Goal: Check status: Verify the current state of an ongoing process or item

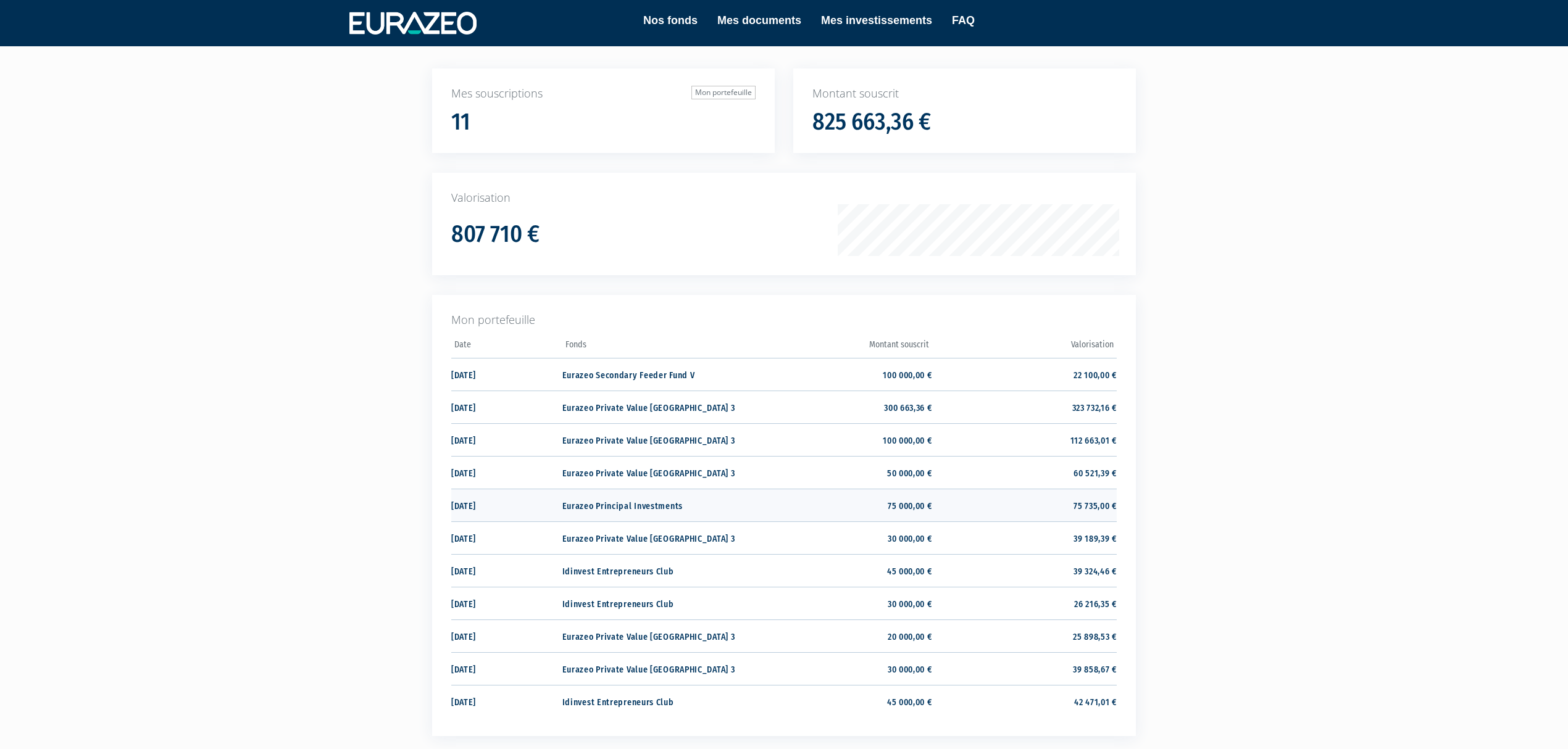
scroll to position [193, 0]
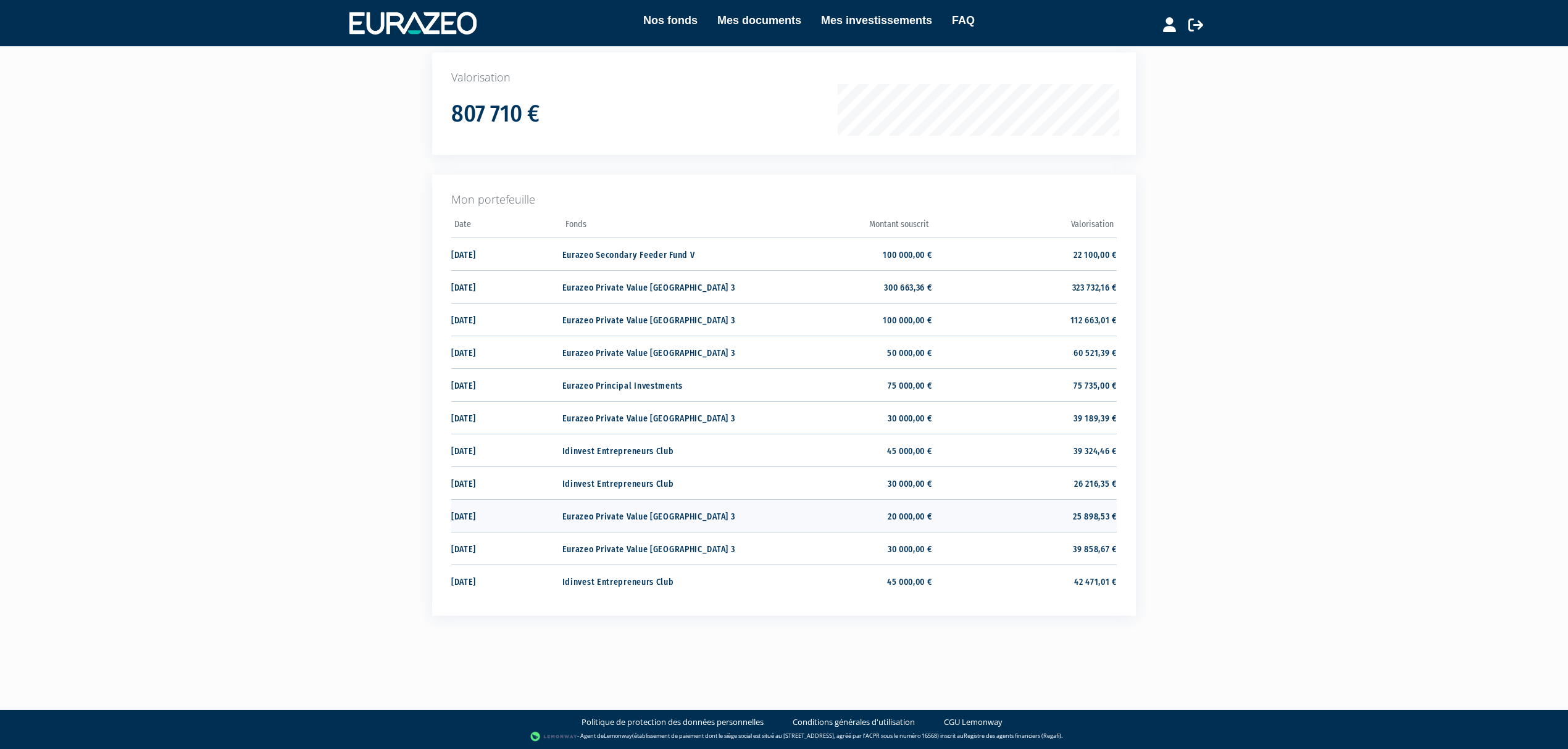
click at [643, 510] on td "Eurazeo Private Value [GEOGRAPHIC_DATA] 3" at bounding box center [654, 515] width 184 height 33
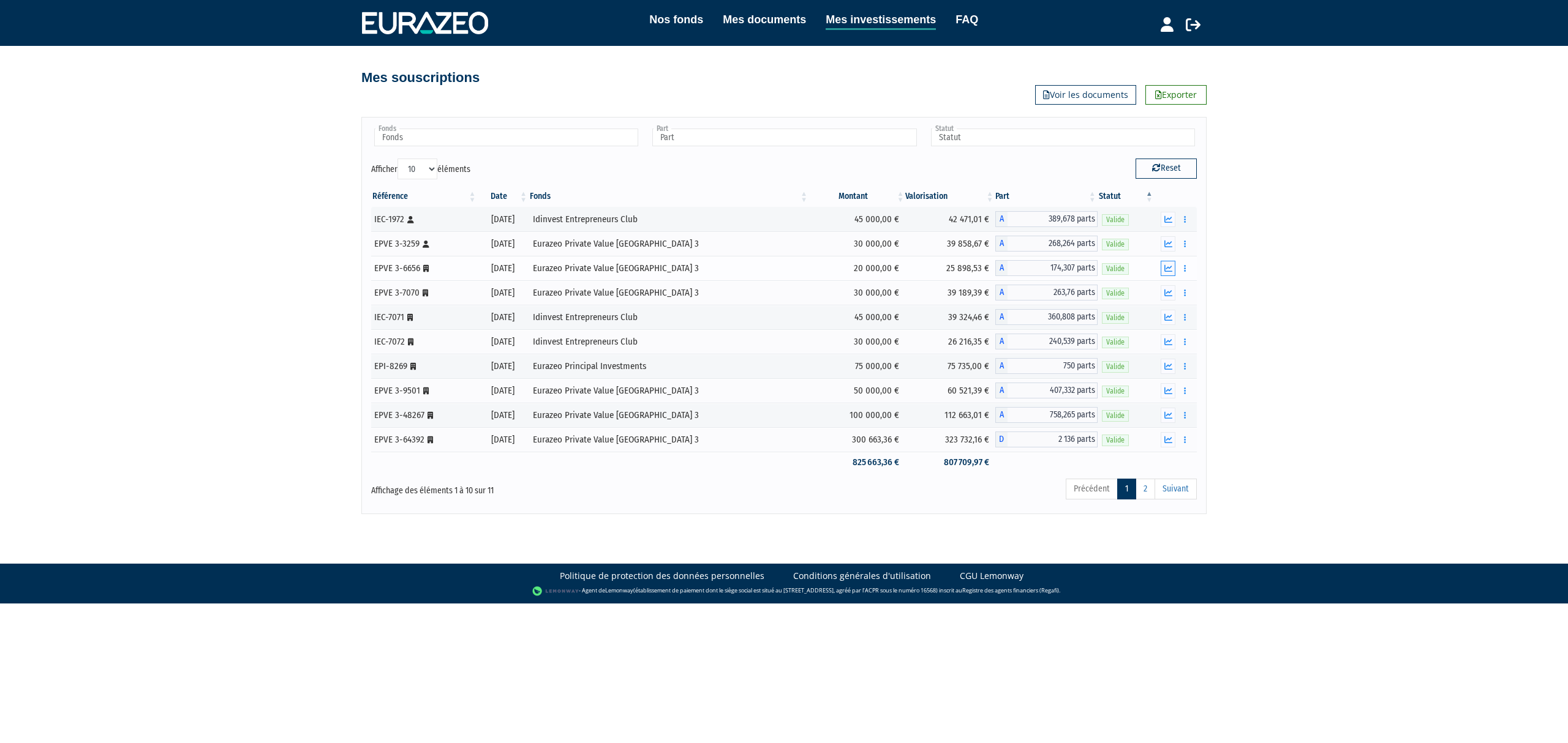
click at [1169, 272] on icon "button" at bounding box center [1168, 268] width 8 height 8
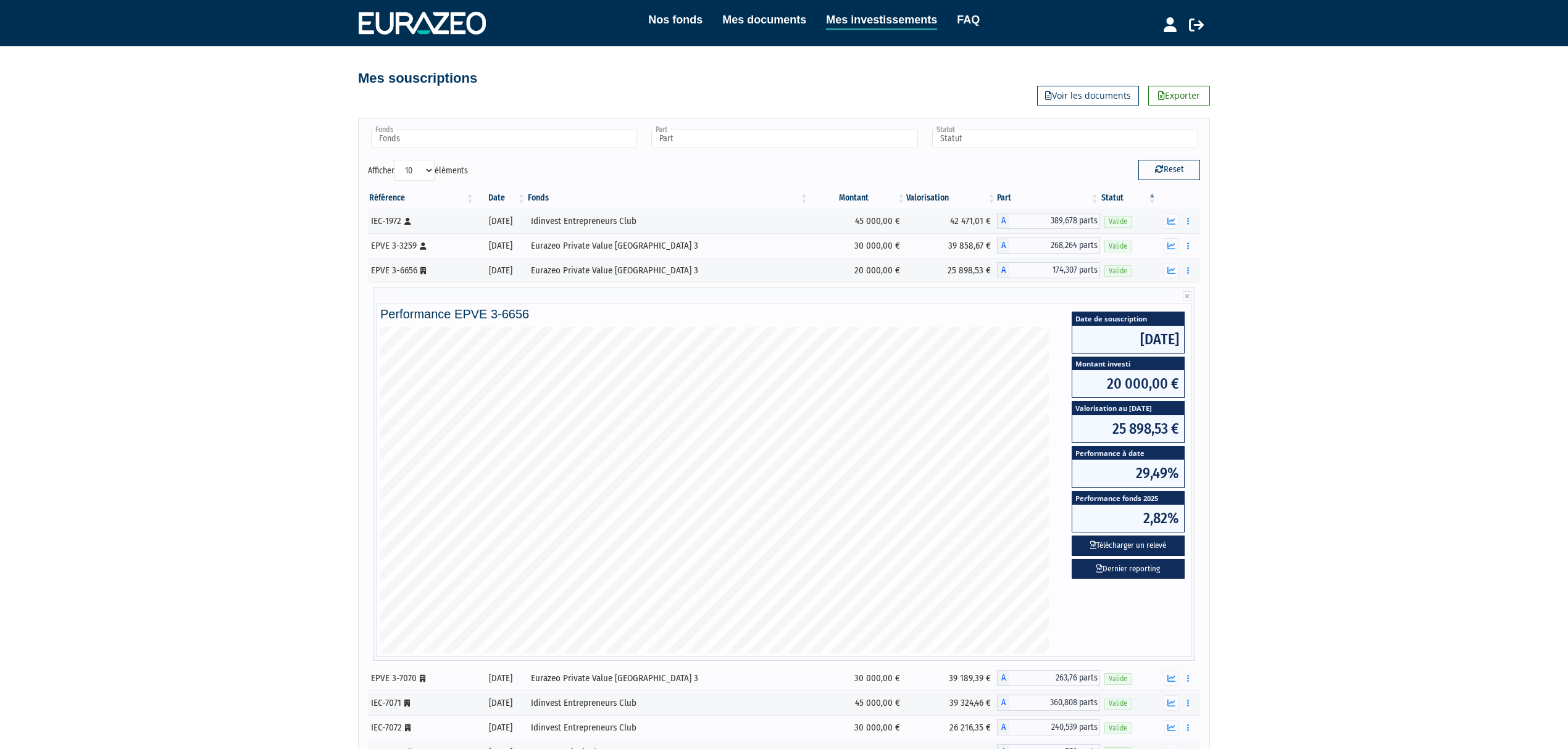
drag, startPoint x: 538, startPoint y: 321, endPoint x: 453, endPoint y: 314, distance: 85.3
click at [453, 314] on h4 "Performance EPVE 3-6656" at bounding box center [784, 314] width 808 height 14
click at [470, 321] on h4 "Performance EPVE 3-6656" at bounding box center [784, 314] width 808 height 14
click at [544, 316] on h4 "Performance EPVE 3-6656" at bounding box center [784, 314] width 808 height 14
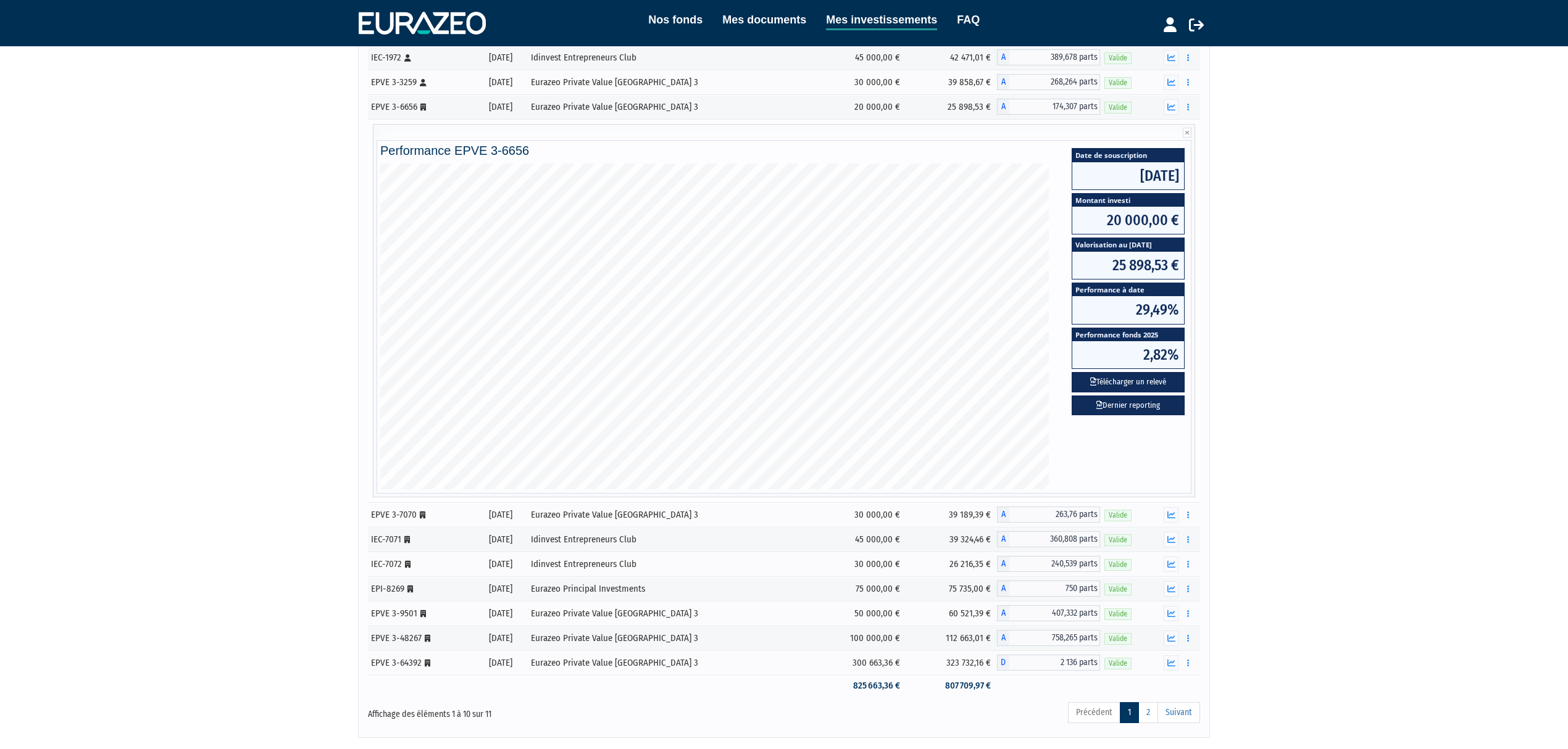
scroll to position [164, 0]
click at [1171, 617] on icon "button" at bounding box center [1171, 612] width 8 height 8
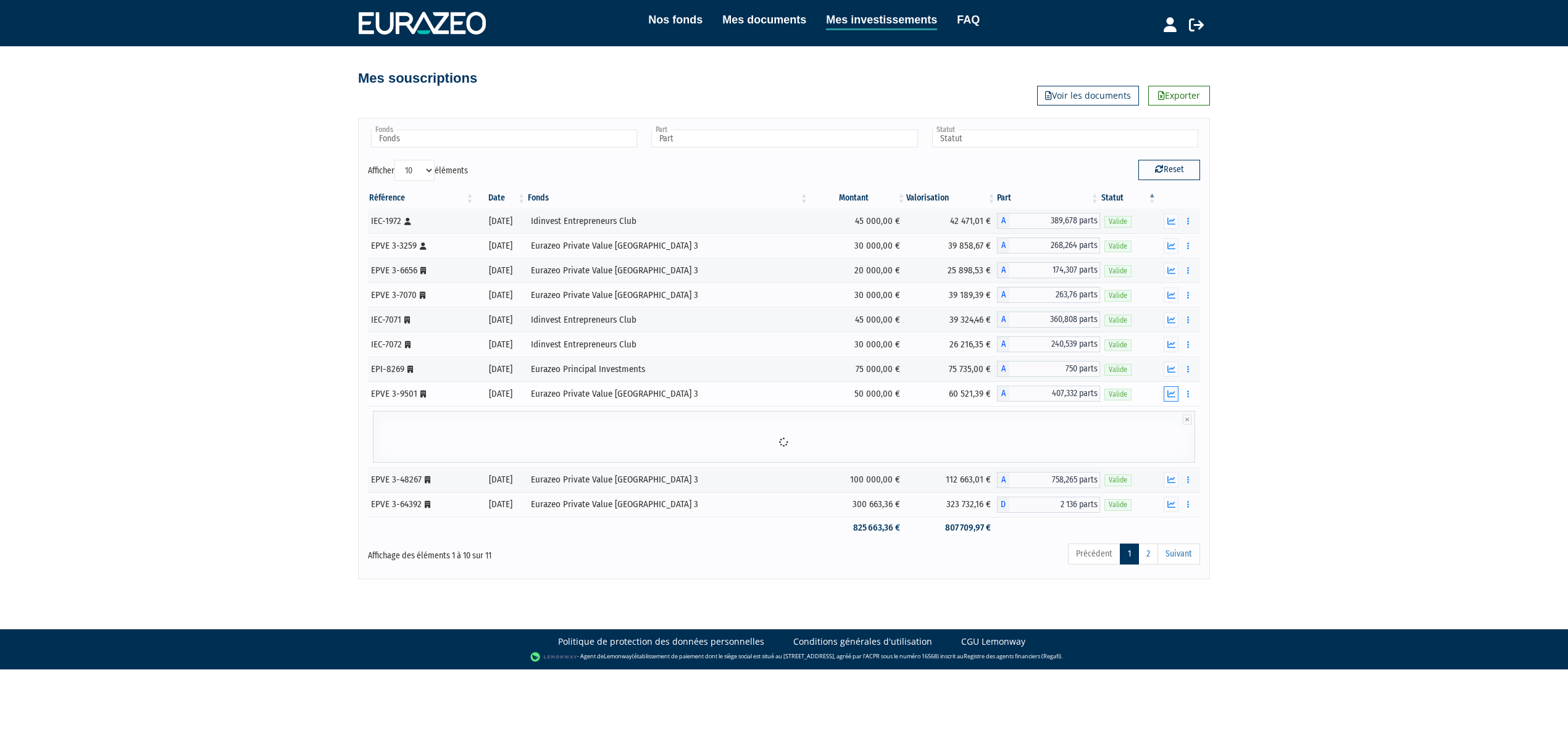
scroll to position [0, 0]
